Goal: Task Accomplishment & Management: Use online tool/utility

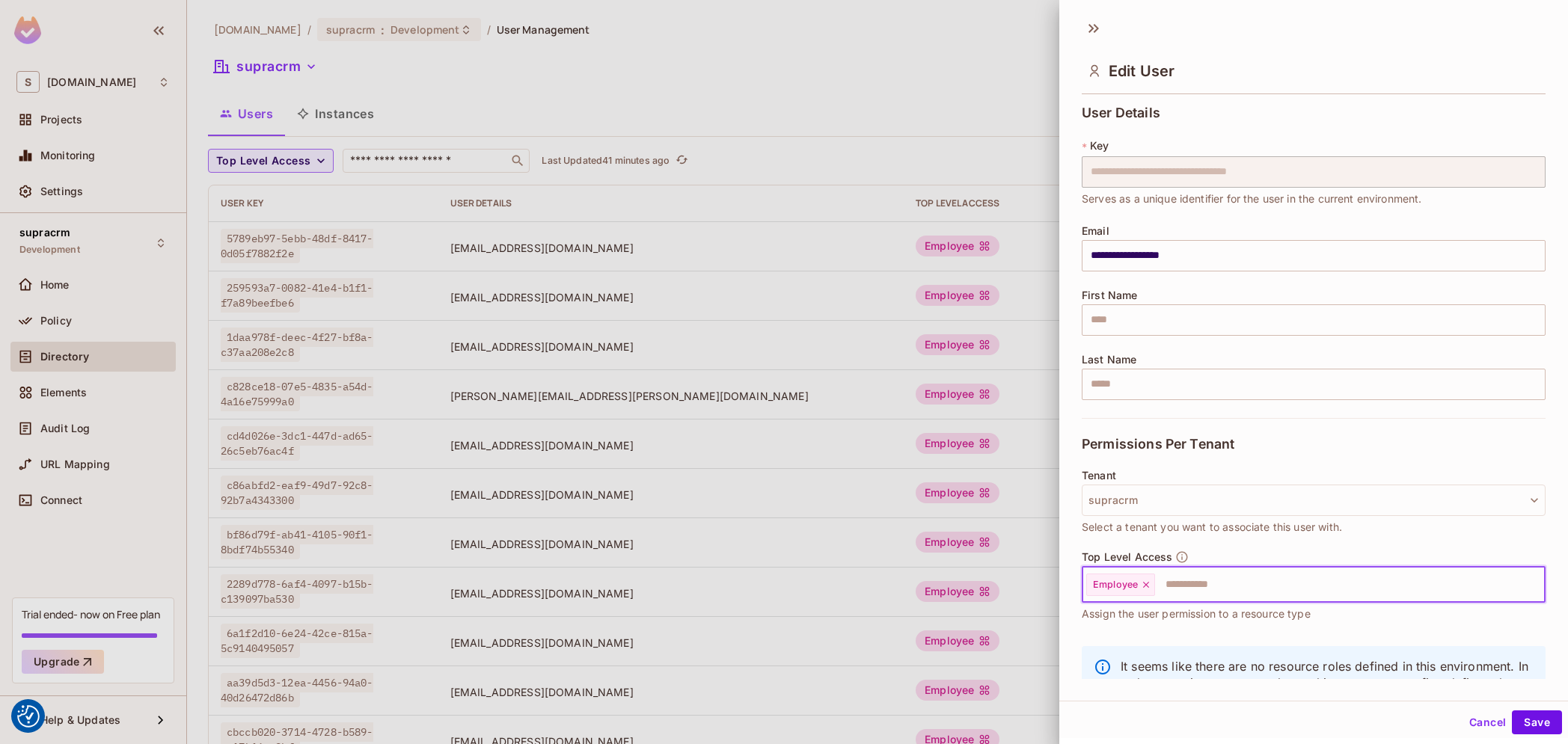
scroll to position [64, 0]
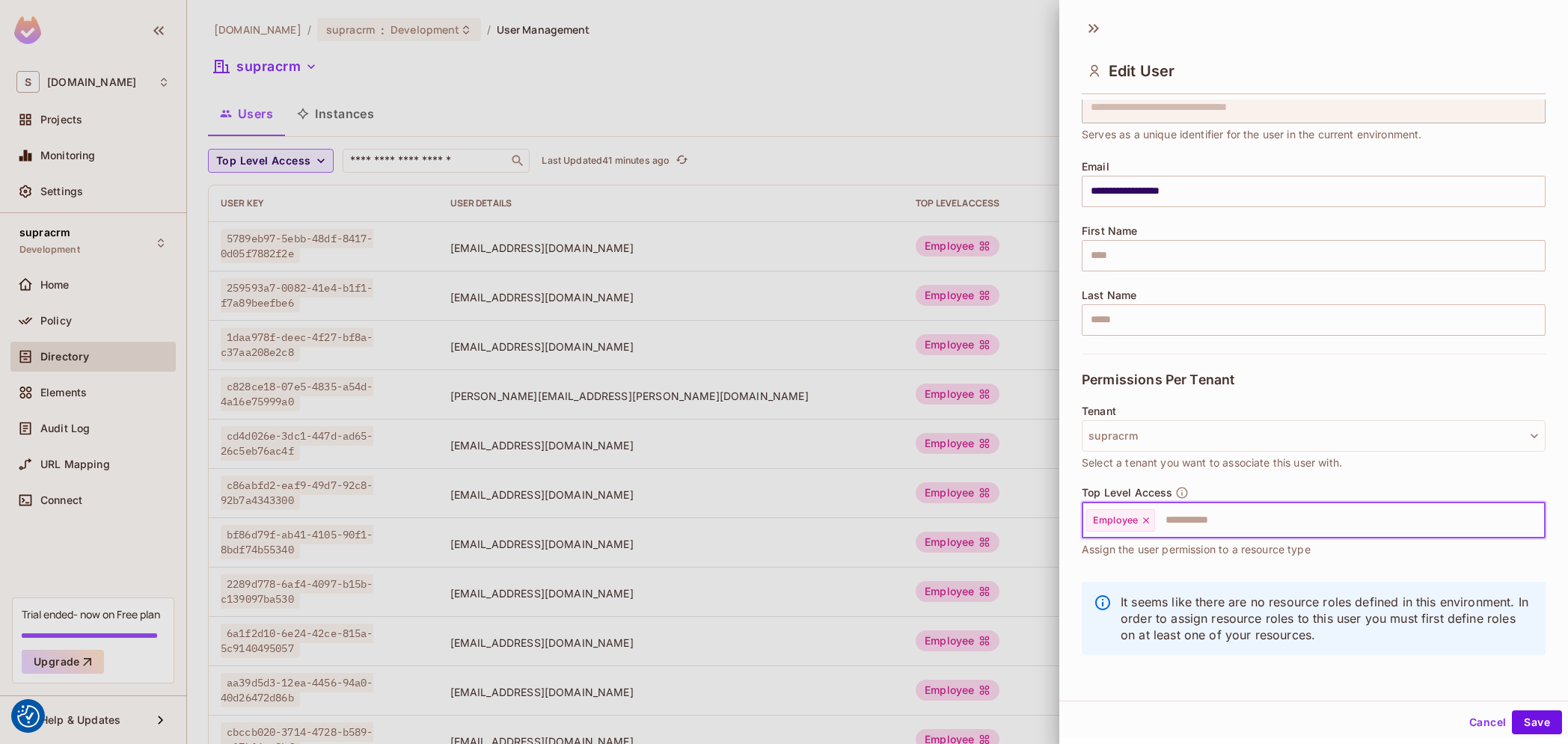
click at [781, 85] on div at bounding box center [784, 372] width 1568 height 744
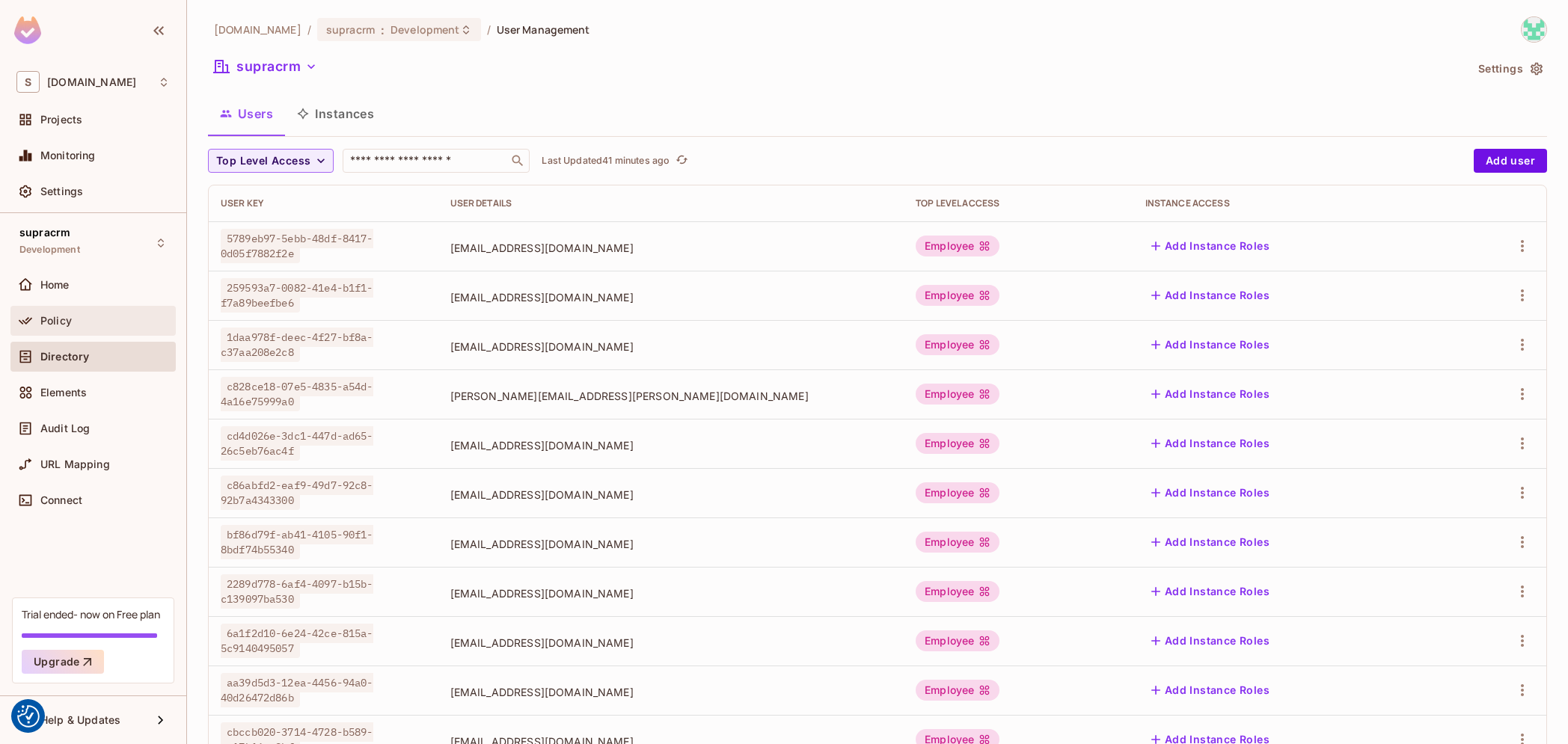
click at [103, 324] on div "Policy" at bounding box center [104, 321] width 129 height 12
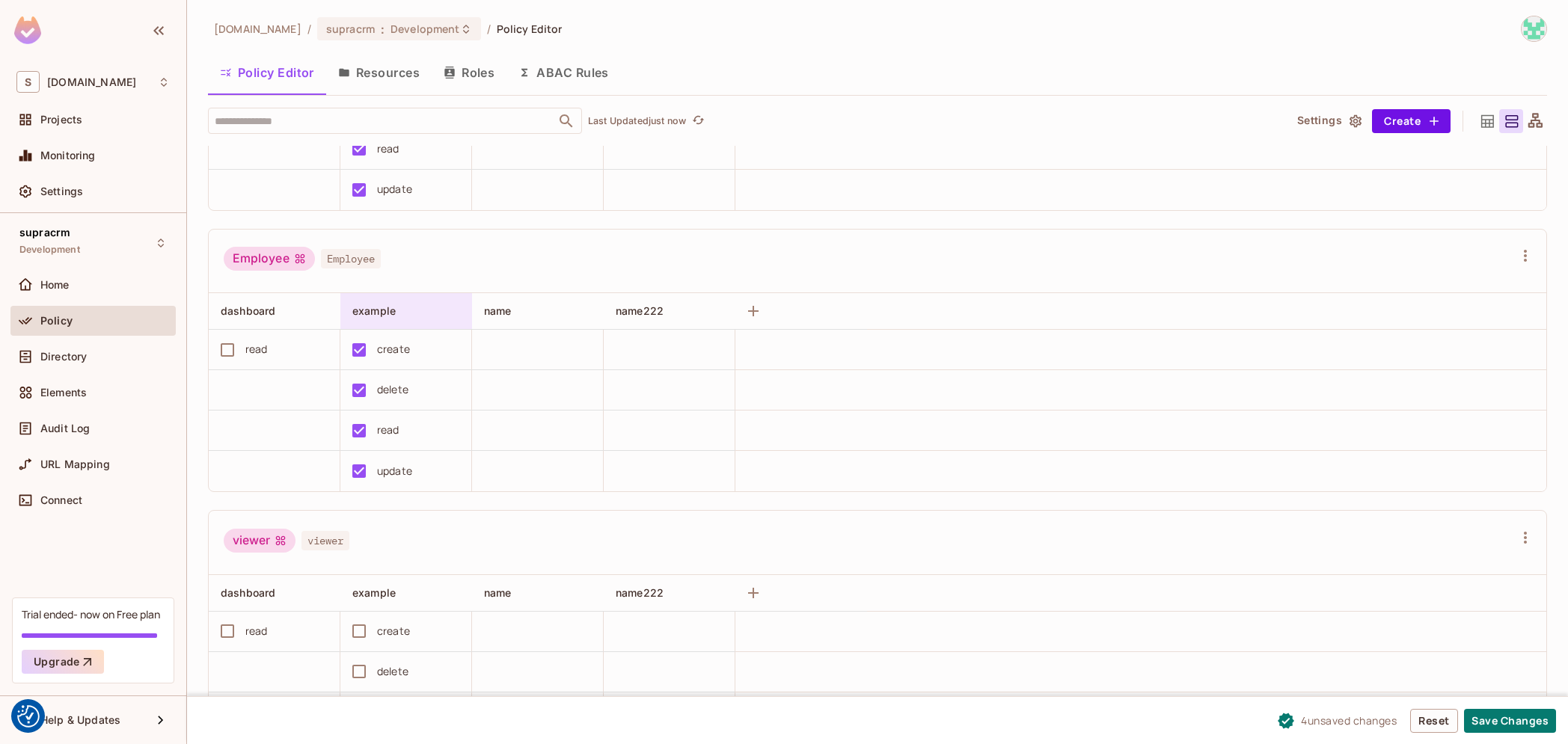
scroll to position [730, 0]
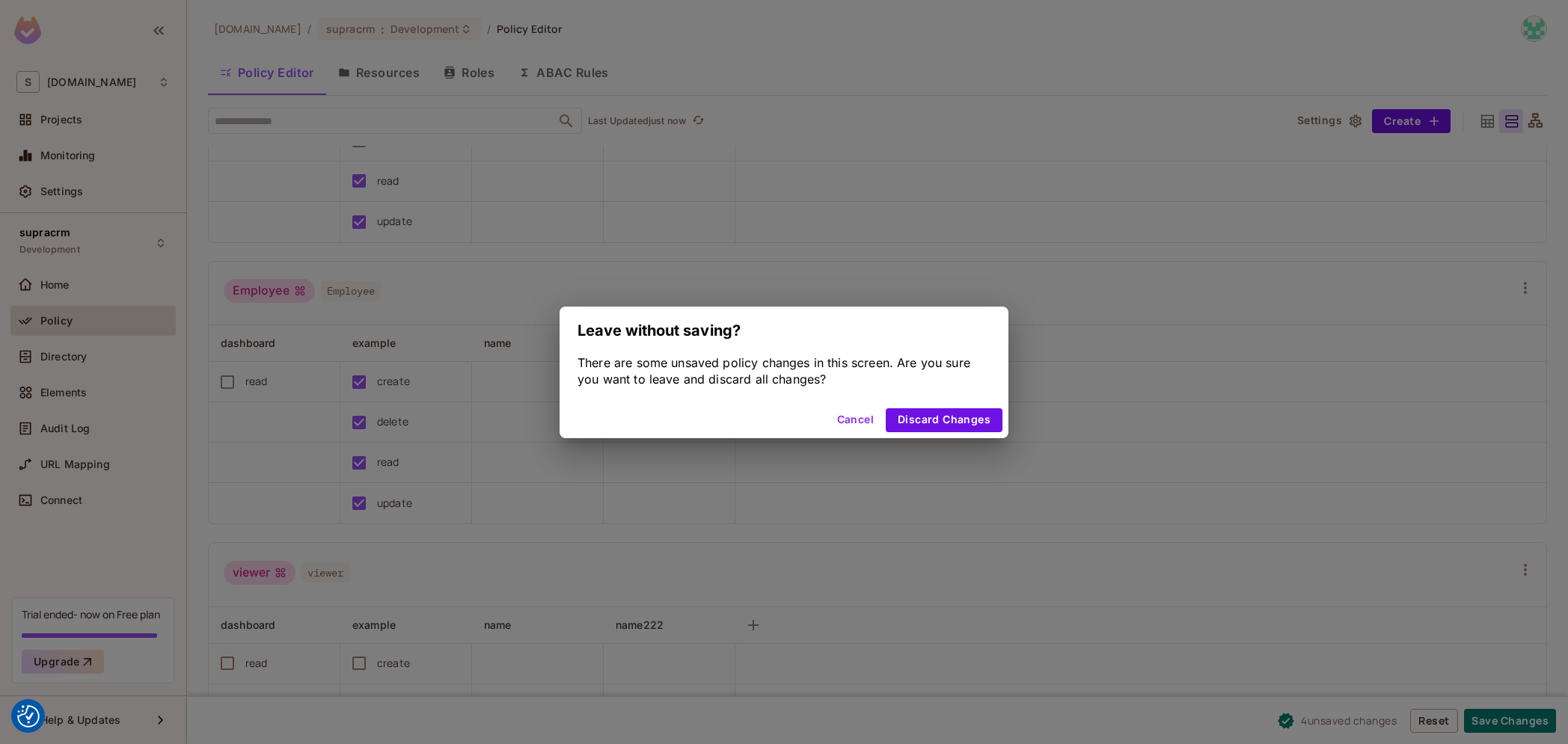
click at [858, 417] on button "Cancel" at bounding box center [855, 420] width 48 height 24
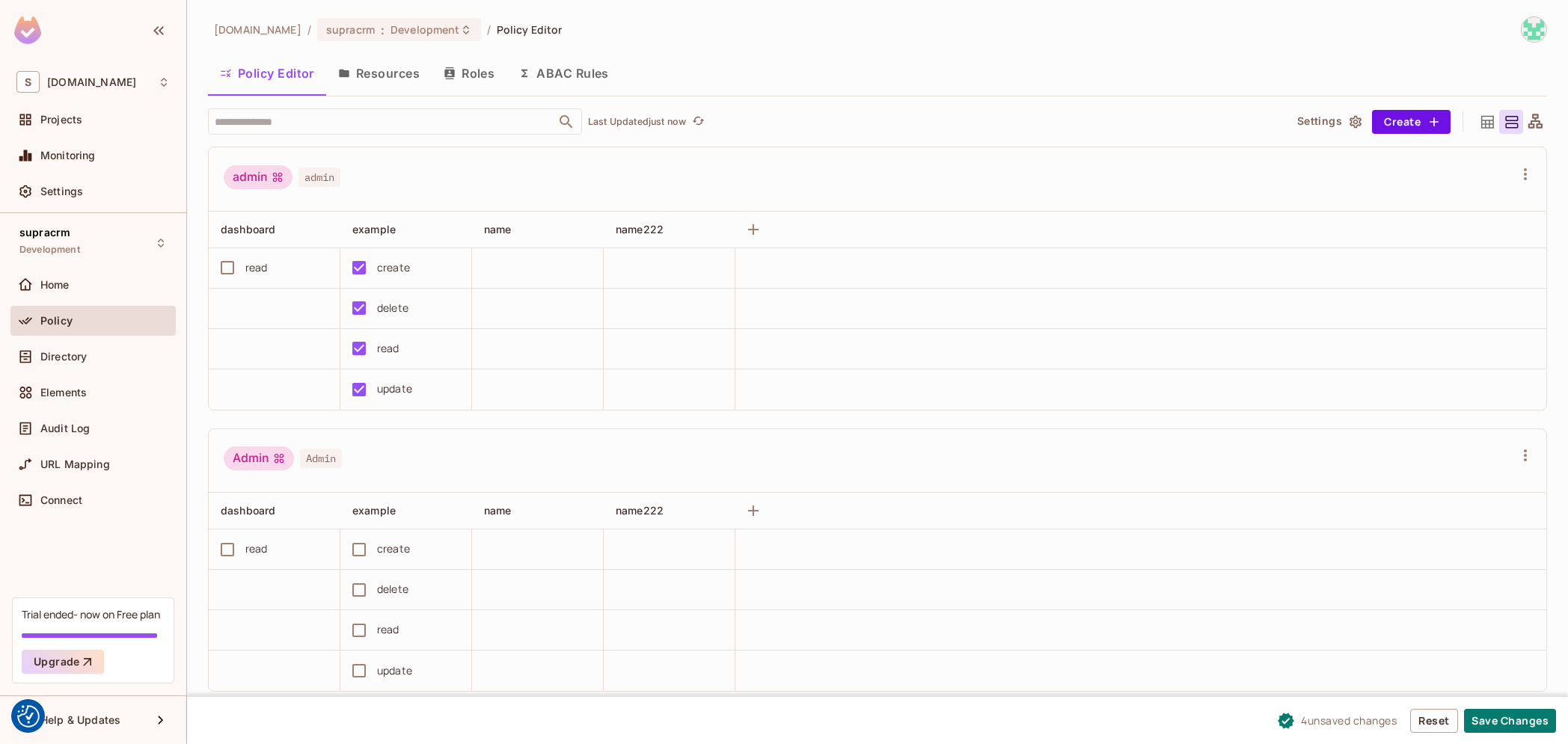
click at [377, 80] on button "Resources" at bounding box center [379, 73] width 106 height 38
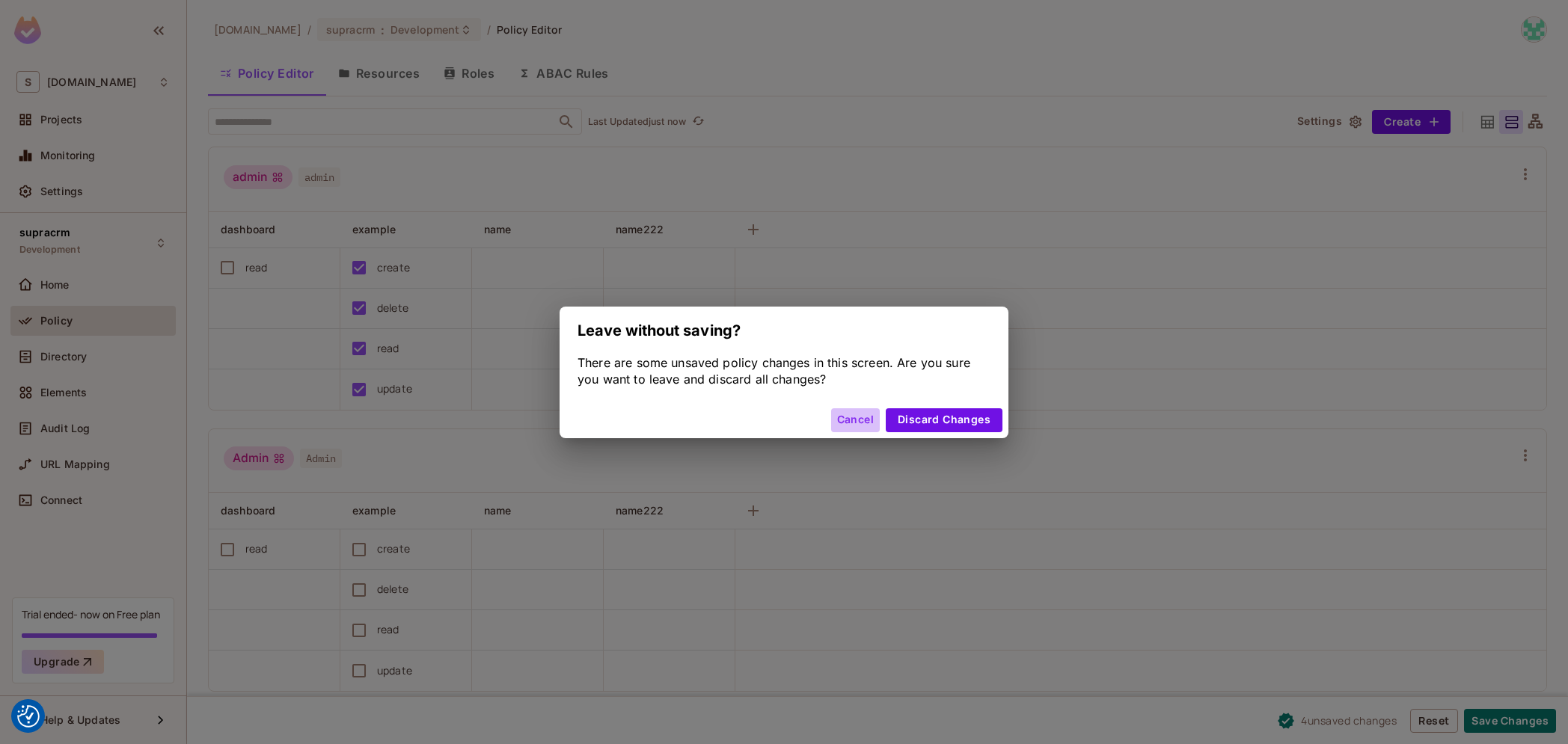
click at [869, 428] on button "Cancel" at bounding box center [855, 420] width 48 height 24
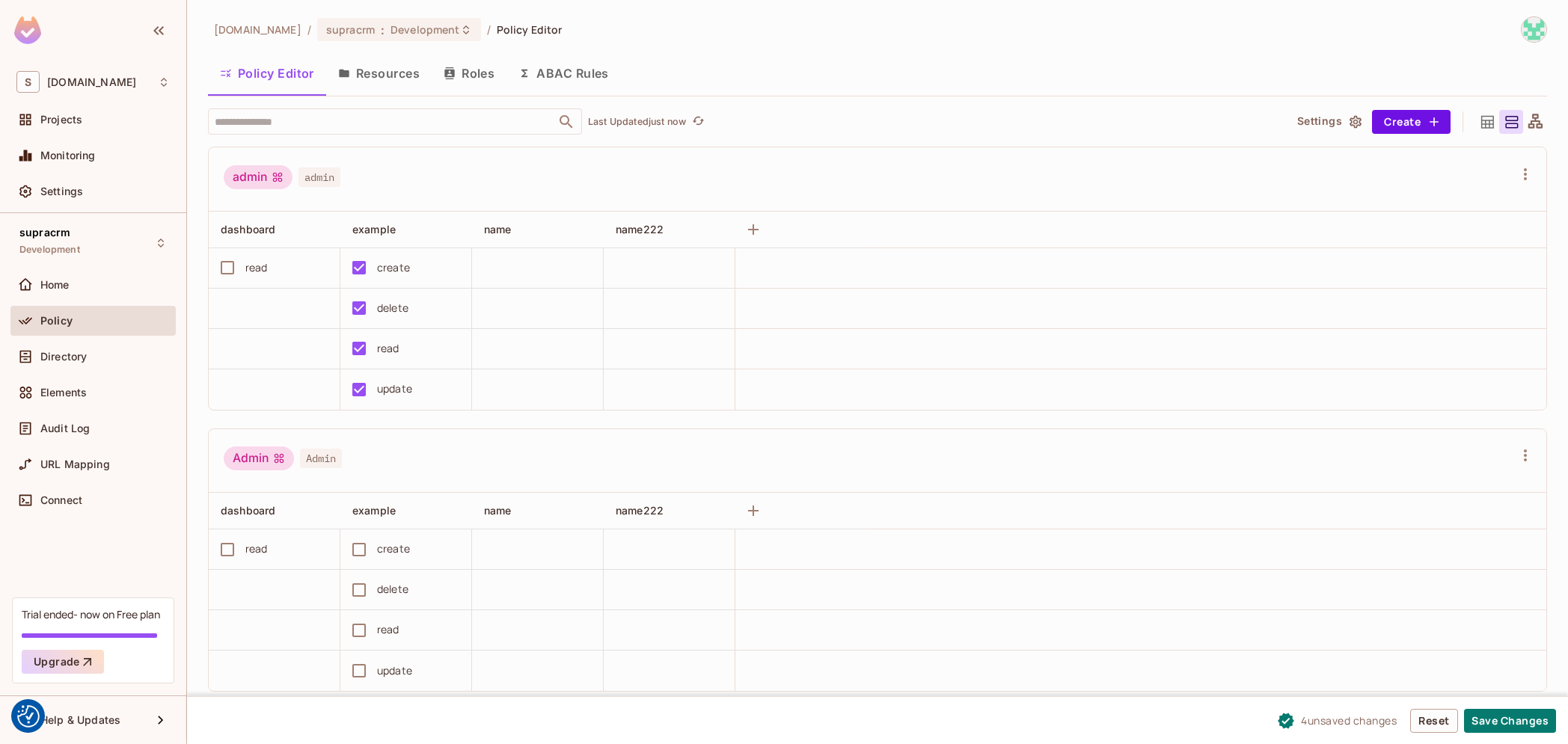
click at [390, 86] on button "Resources" at bounding box center [379, 73] width 106 height 38
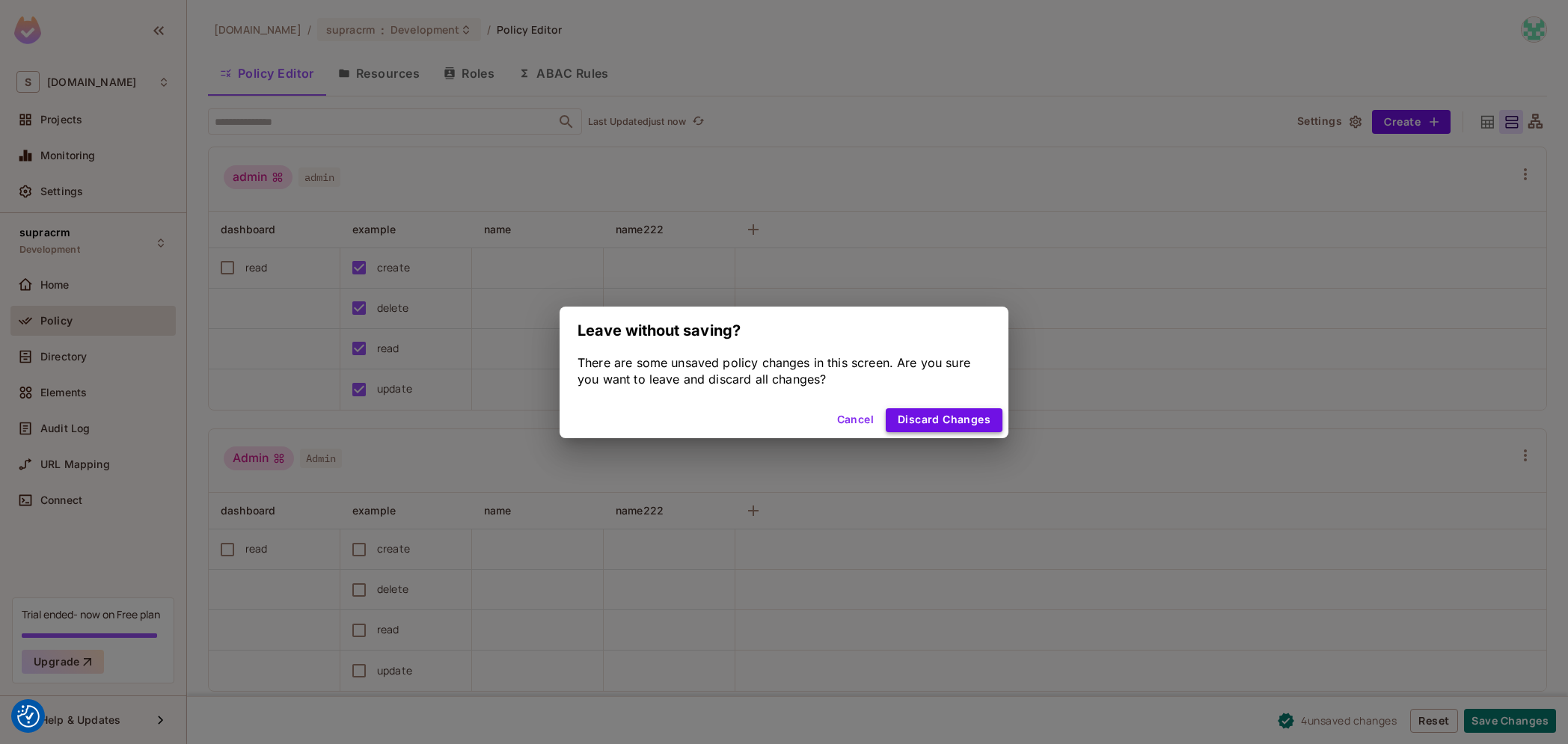
click at [940, 425] on button "Discard Changes" at bounding box center [944, 420] width 117 height 24
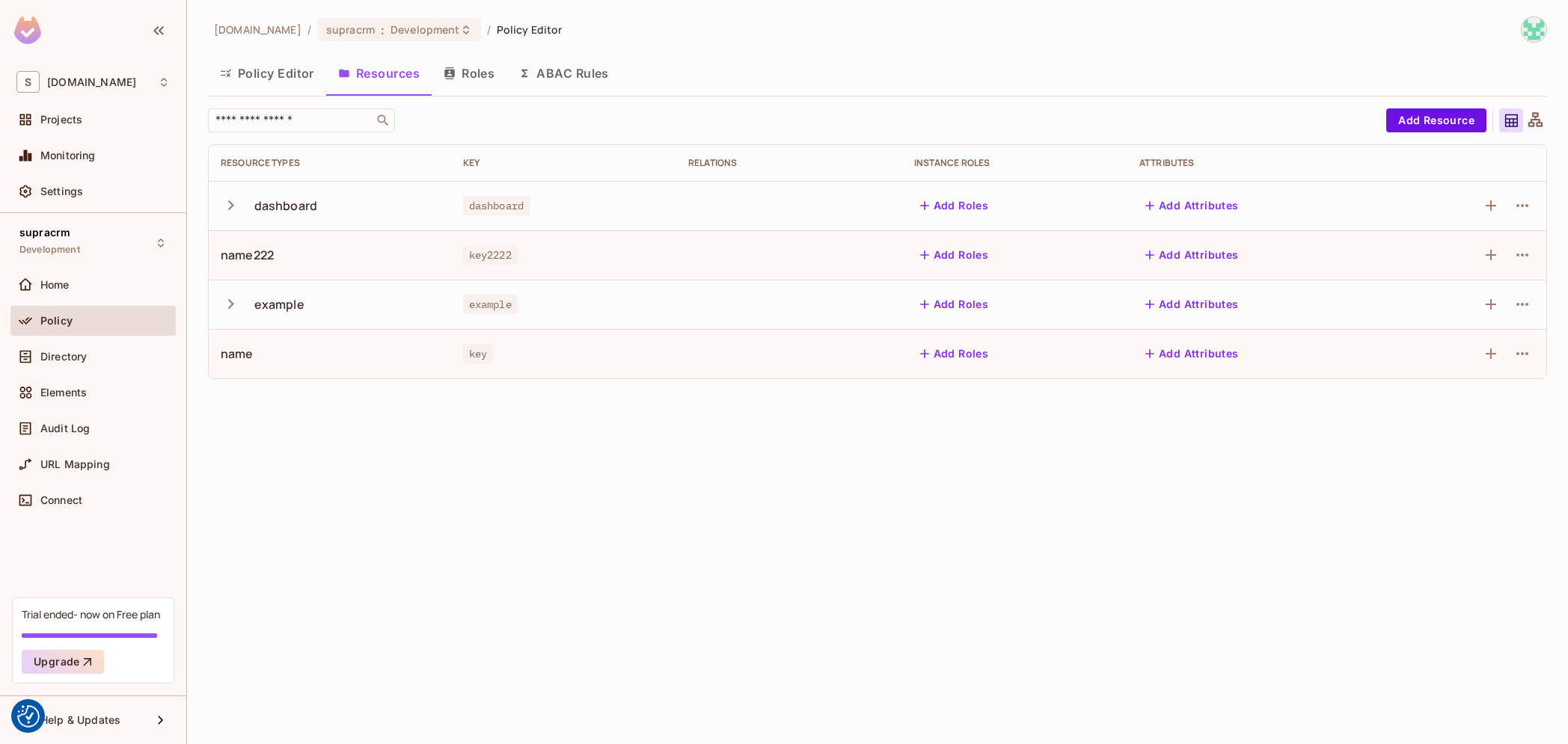
click at [242, 205] on button "button" at bounding box center [233, 205] width 26 height 32
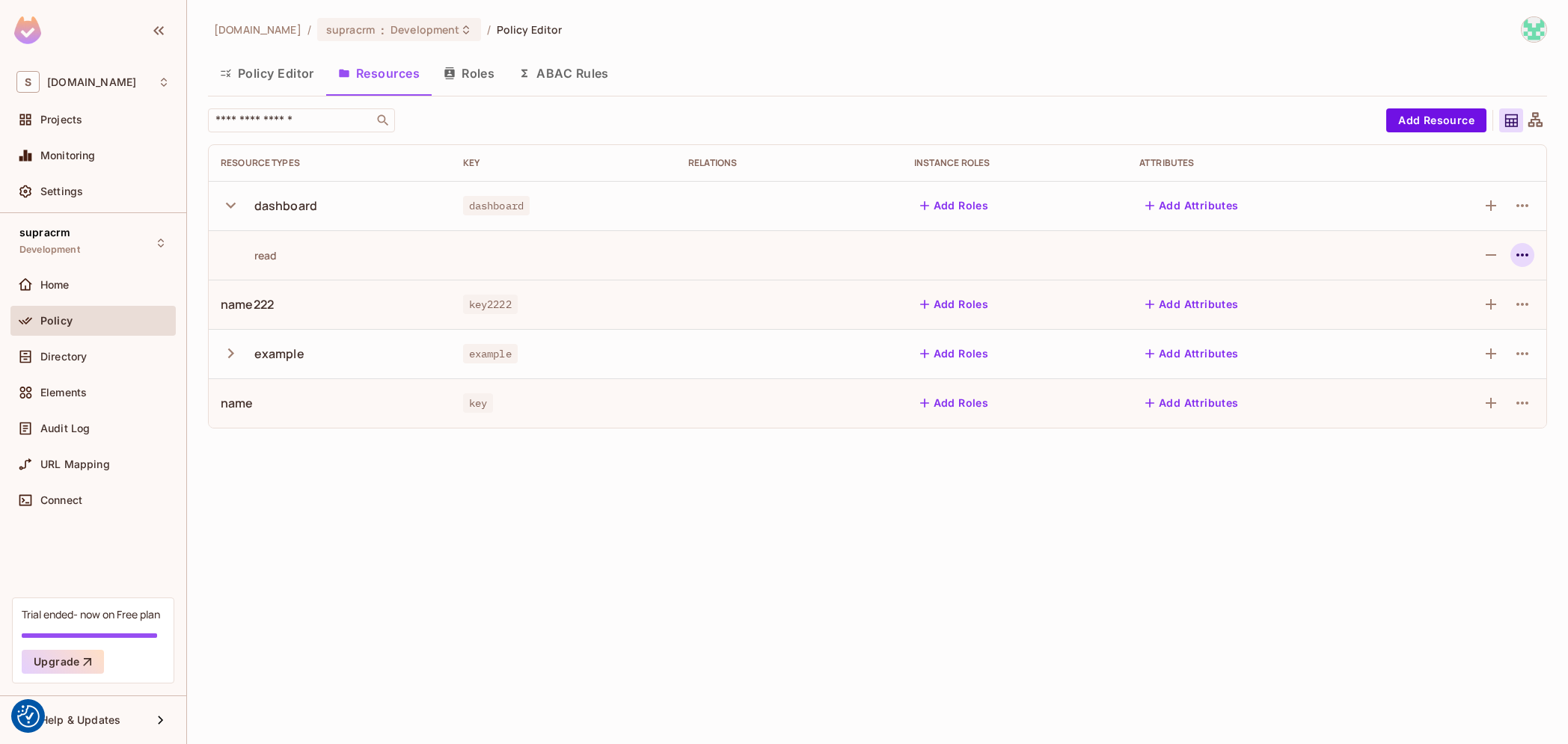
click at [1529, 254] on icon "button" at bounding box center [1522, 255] width 18 height 18
click at [1472, 288] on div "Edit Action" at bounding box center [1465, 289] width 55 height 15
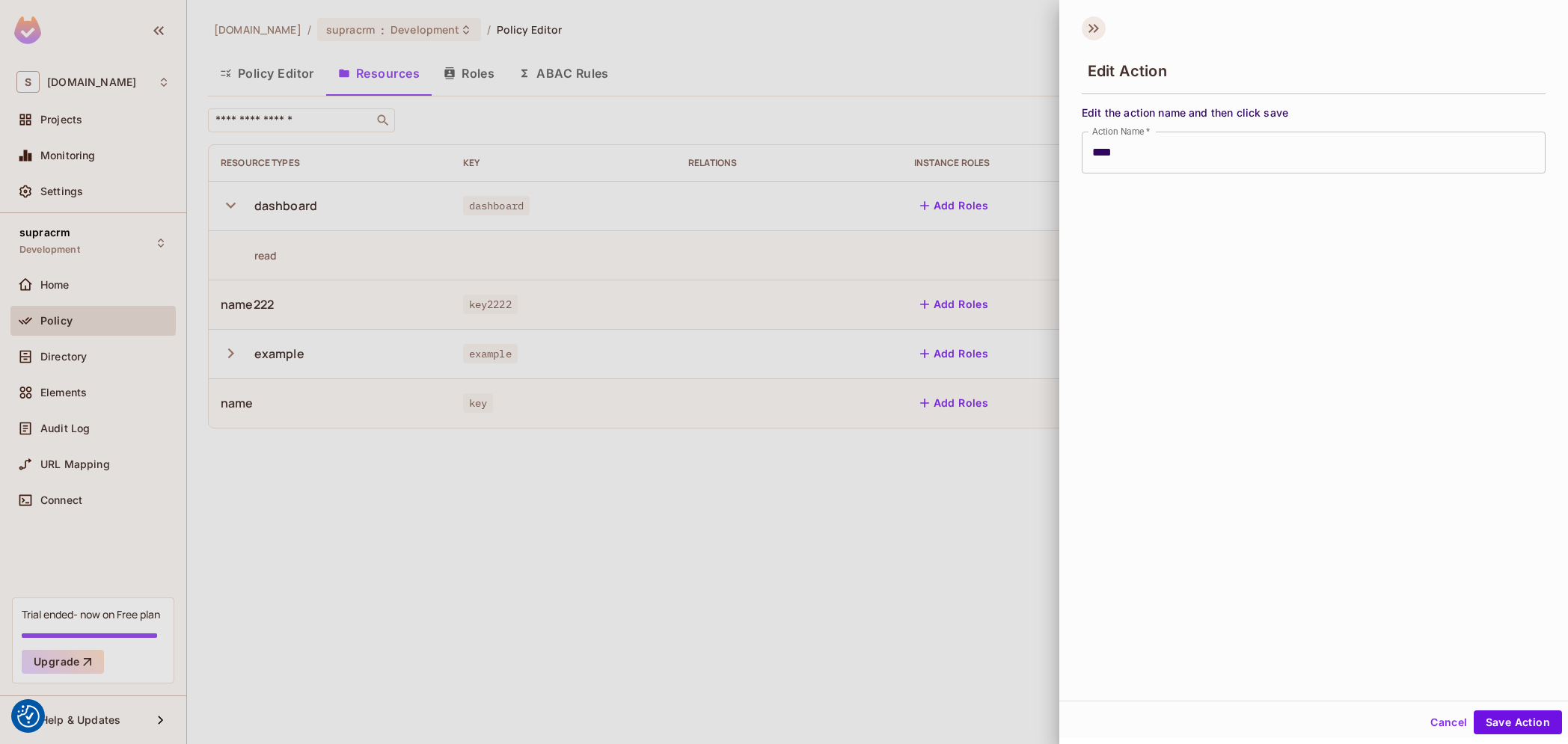
click at [1092, 26] on icon at bounding box center [1094, 29] width 24 height 24
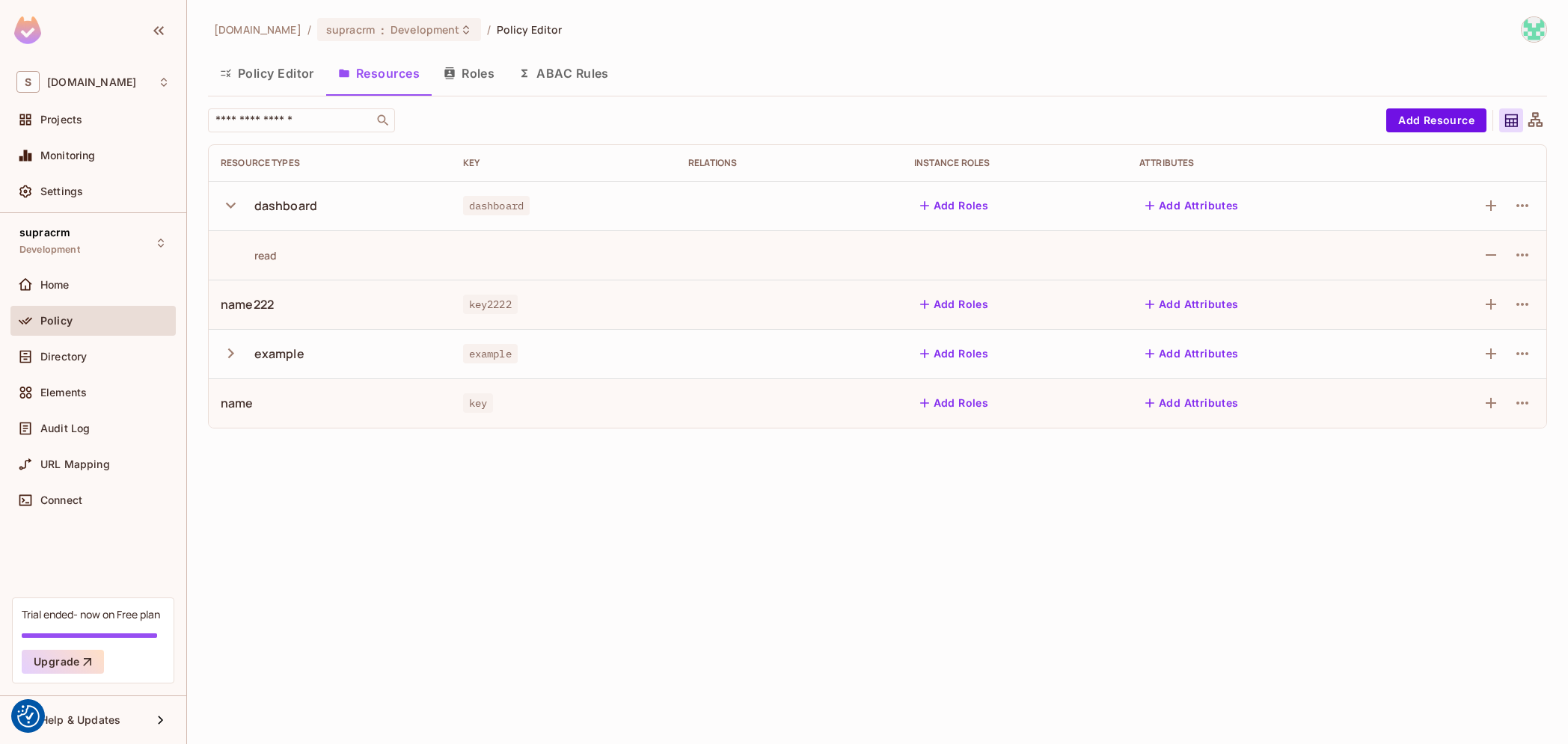
click at [248, 301] on div "name222" at bounding box center [247, 304] width 53 height 17
click at [1194, 312] on button "Add Attributes" at bounding box center [1192, 304] width 106 height 24
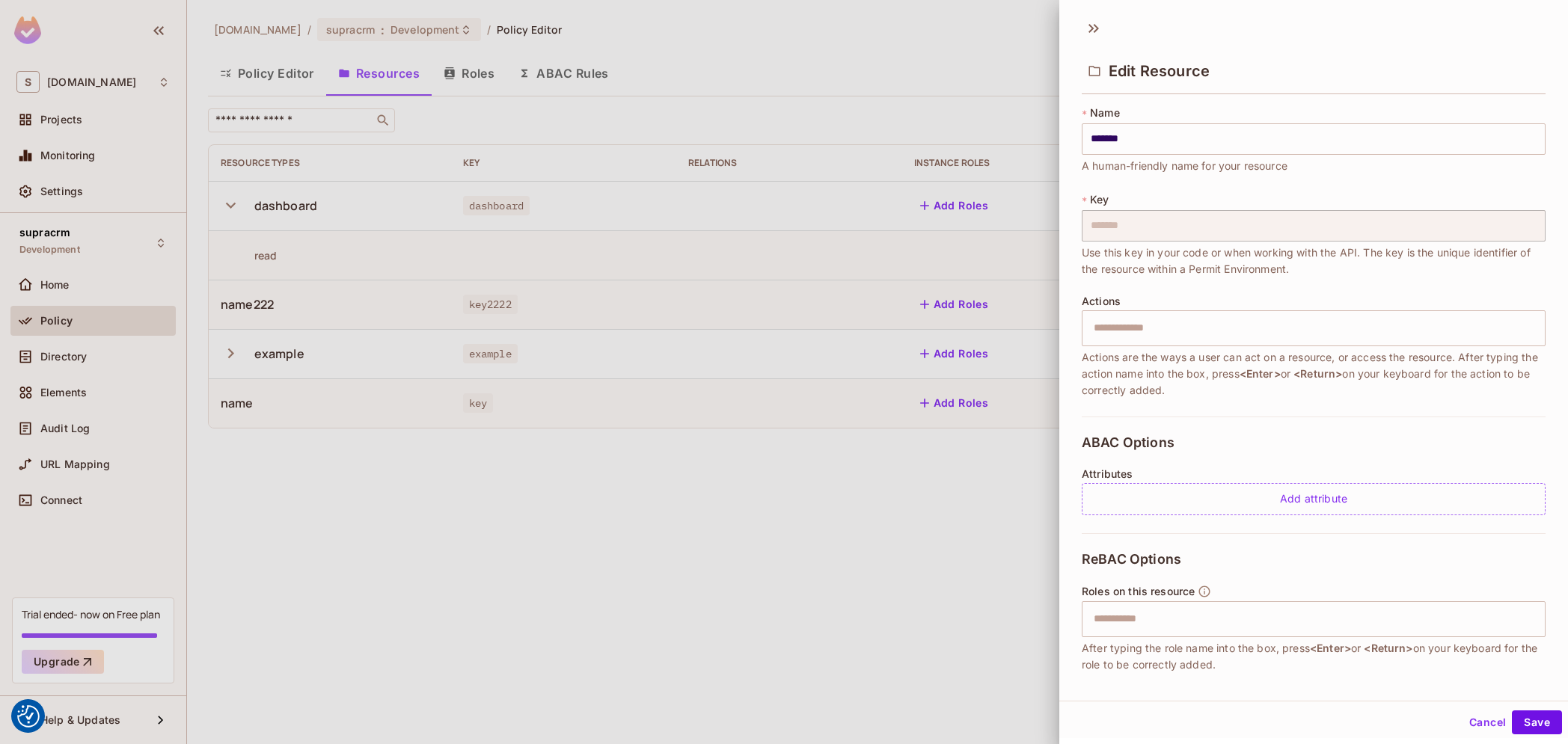
click at [719, 520] on div at bounding box center [784, 372] width 1568 height 744
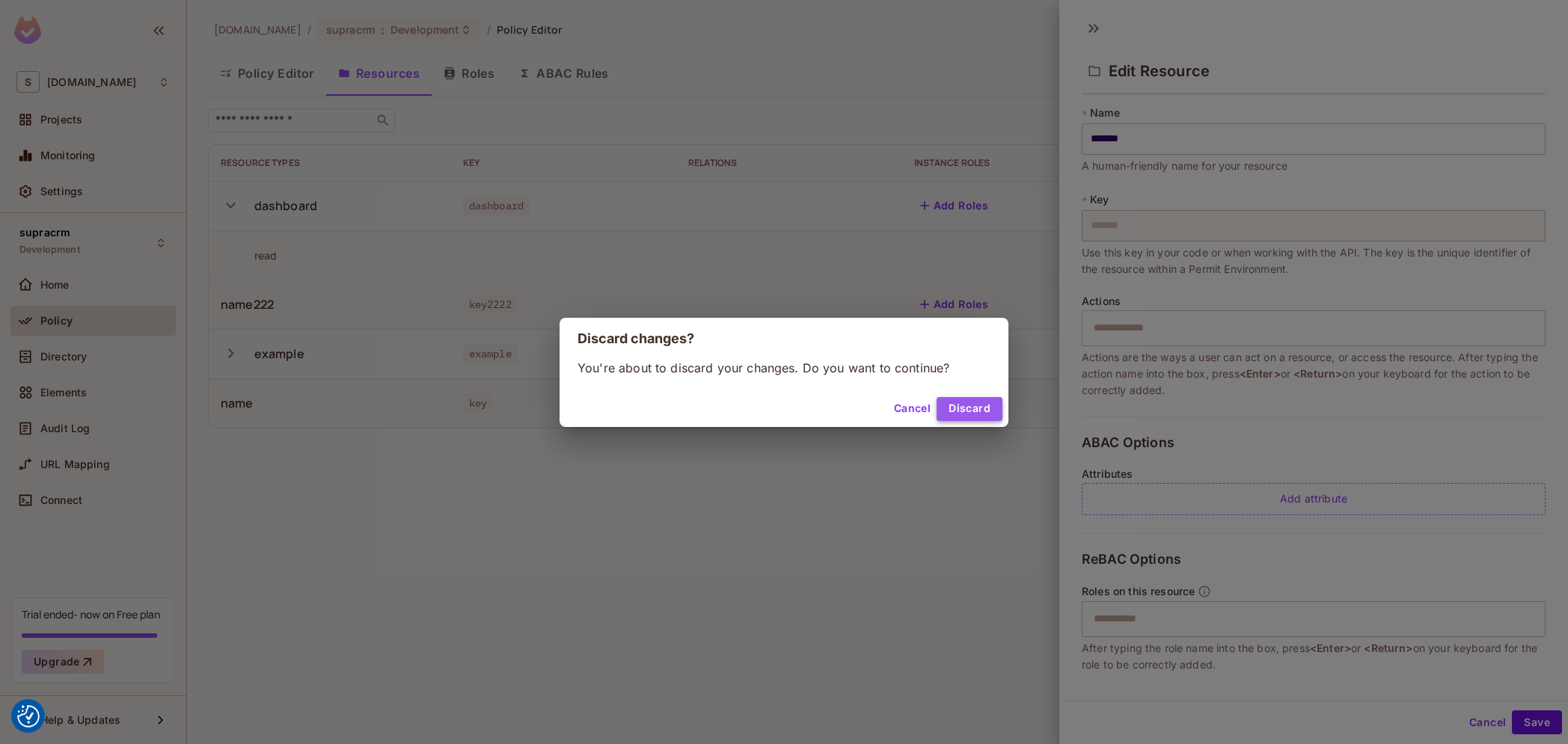
click at [985, 402] on button "Discard" at bounding box center [969, 409] width 66 height 24
